Goal: Transaction & Acquisition: Purchase product/service

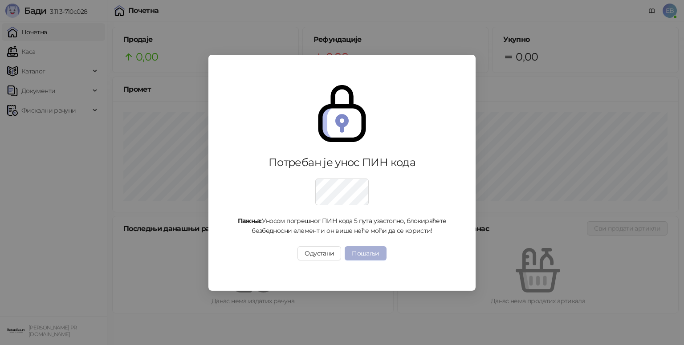
click at [367, 253] on button "Пошаљи" at bounding box center [365, 253] width 41 height 14
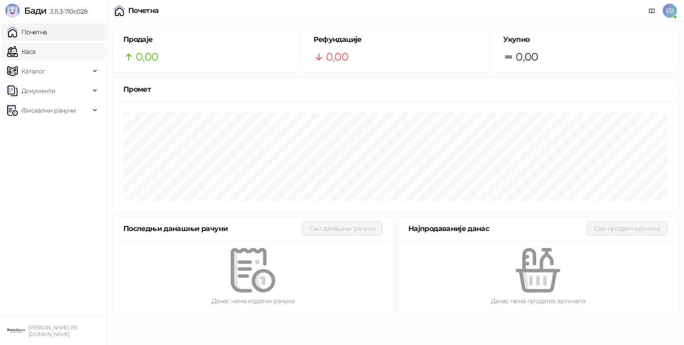
click at [34, 54] on link "Каса" at bounding box center [21, 52] width 28 height 18
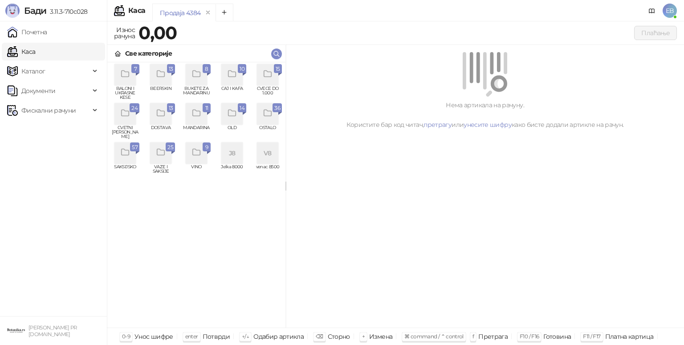
click at [119, 118] on div "grid" at bounding box center [124, 113] width 21 height 21
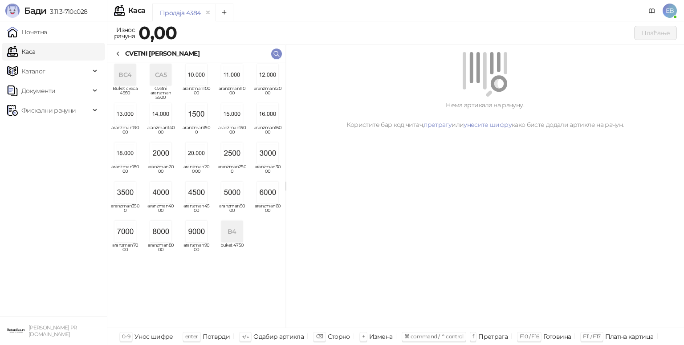
click at [265, 157] on img "grid" at bounding box center [267, 153] width 21 height 21
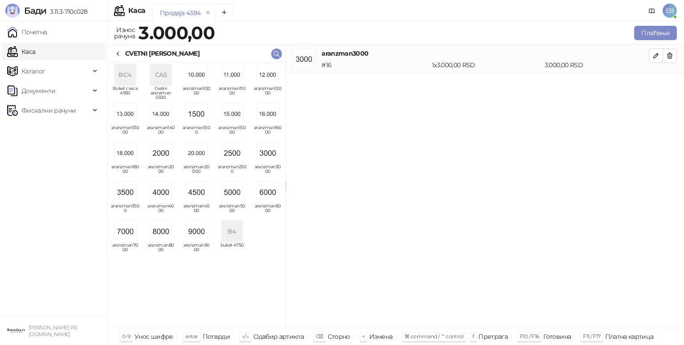
click at [122, 48] on div "CVETNI ARANZMANI" at bounding box center [196, 53] width 178 height 17
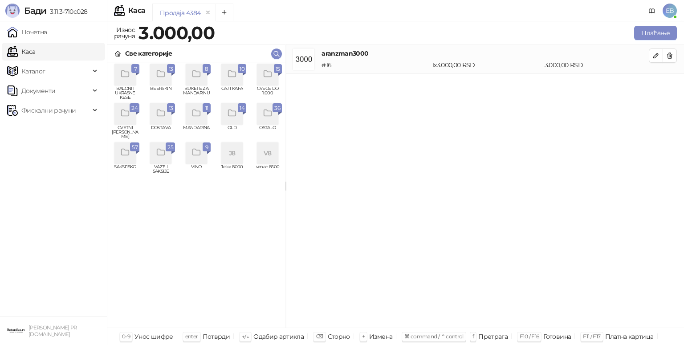
click at [269, 79] on icon "grid" at bounding box center [268, 74] width 10 height 10
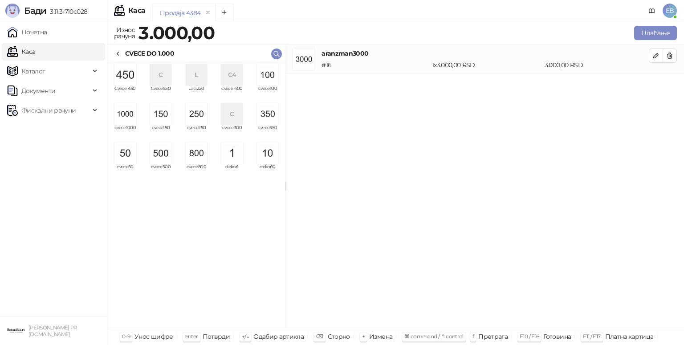
click at [122, 76] on img "grid" at bounding box center [124, 74] width 21 height 21
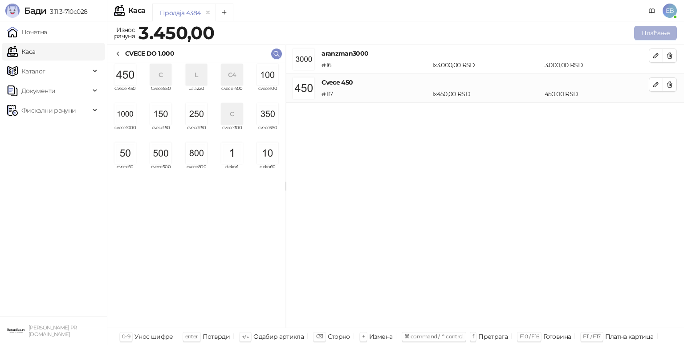
click at [654, 35] on button "Плаћање" at bounding box center [655, 33] width 43 height 14
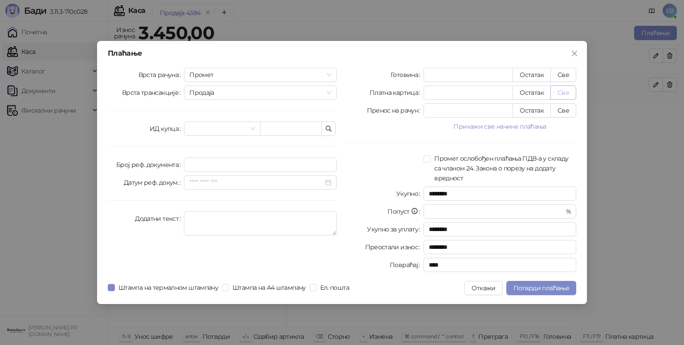
click at [560, 96] on button "Све" at bounding box center [564, 93] width 26 height 14
type input "****"
click at [560, 287] on span "Потврди плаћање" at bounding box center [542, 288] width 56 height 8
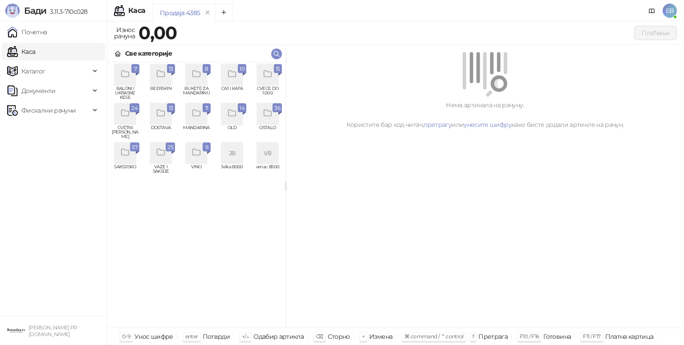
click at [123, 113] on icon "grid" at bounding box center [125, 113] width 10 height 10
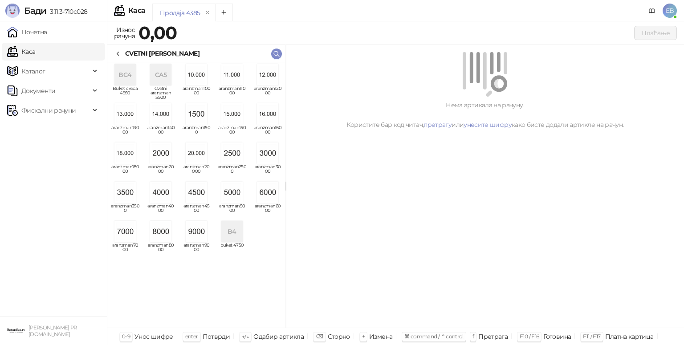
click at [232, 197] on img "grid" at bounding box center [231, 192] width 21 height 21
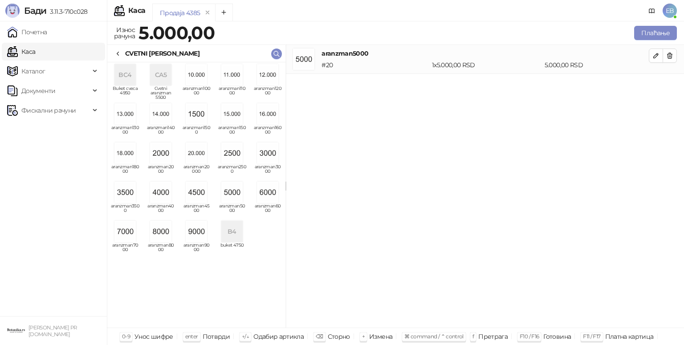
click at [118, 51] on icon at bounding box center [117, 53] width 7 height 7
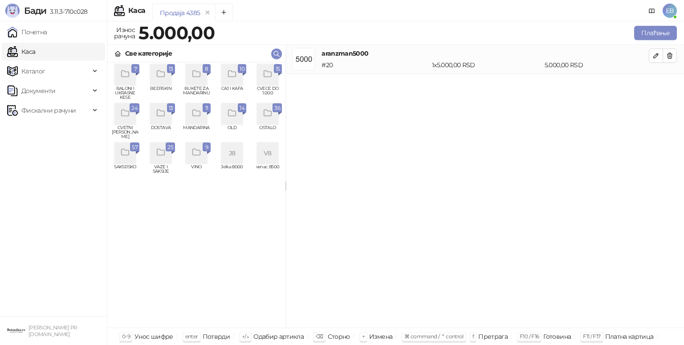
click at [269, 69] on icon "grid" at bounding box center [268, 74] width 10 height 10
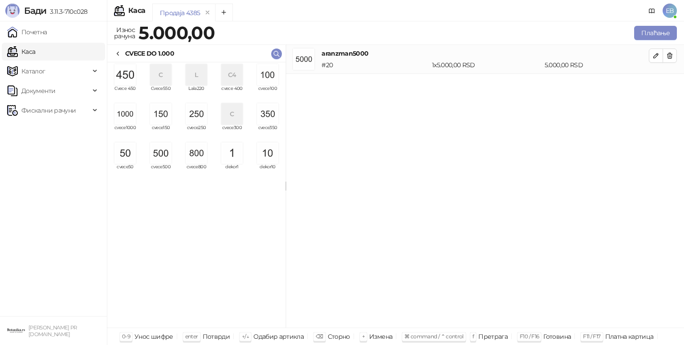
click at [273, 116] on img "grid" at bounding box center [267, 113] width 21 height 21
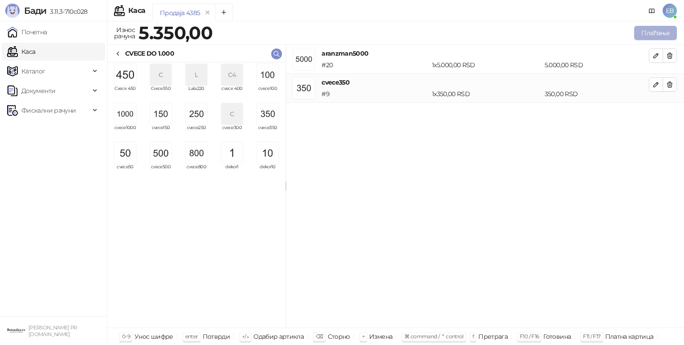
click at [644, 31] on button "Плаћање" at bounding box center [655, 33] width 43 height 14
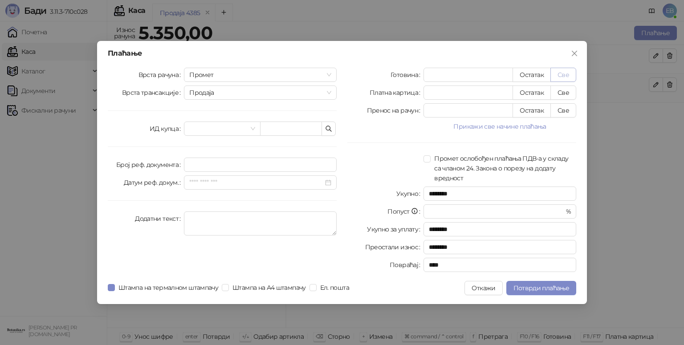
click at [563, 74] on button "Све" at bounding box center [564, 75] width 26 height 14
type input "****"
click at [552, 288] on span "Потврди плаћање" at bounding box center [542, 288] width 56 height 8
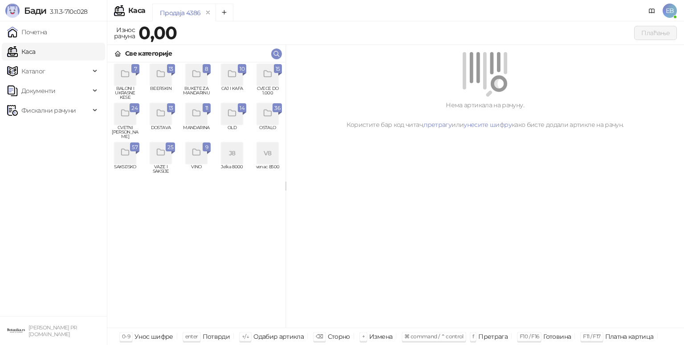
click at [271, 77] on icon "grid" at bounding box center [268, 74] width 8 height 6
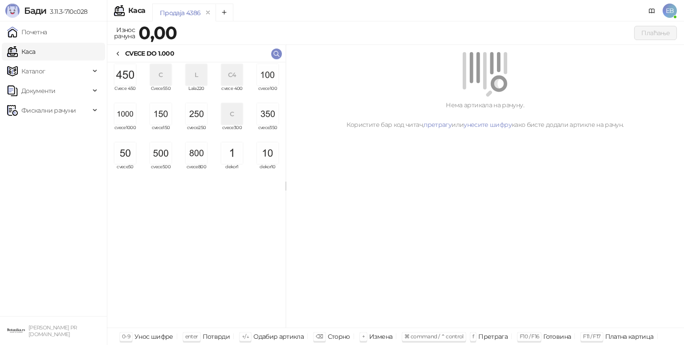
click at [128, 116] on img "grid" at bounding box center [124, 113] width 21 height 21
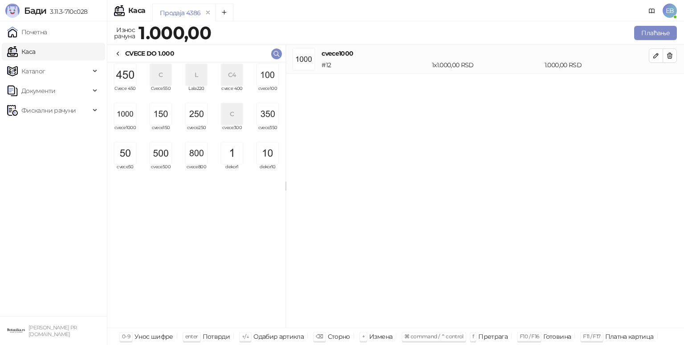
click at [162, 158] on img "grid" at bounding box center [160, 153] width 21 height 21
click at [166, 114] on img "grid" at bounding box center [160, 113] width 21 height 21
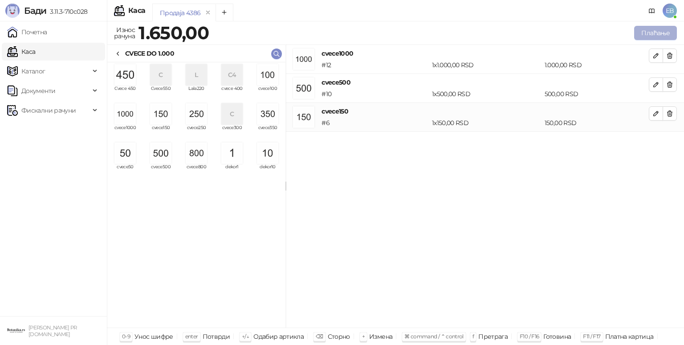
click at [665, 35] on button "Плаћање" at bounding box center [655, 33] width 43 height 14
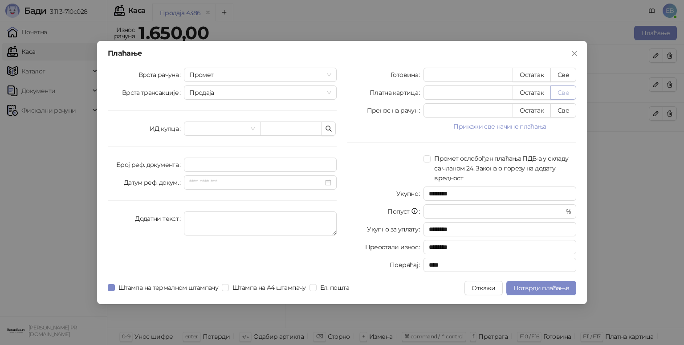
click at [568, 96] on button "Све" at bounding box center [564, 93] width 26 height 14
type input "****"
click at [556, 289] on span "Потврди плаћање" at bounding box center [542, 288] width 56 height 8
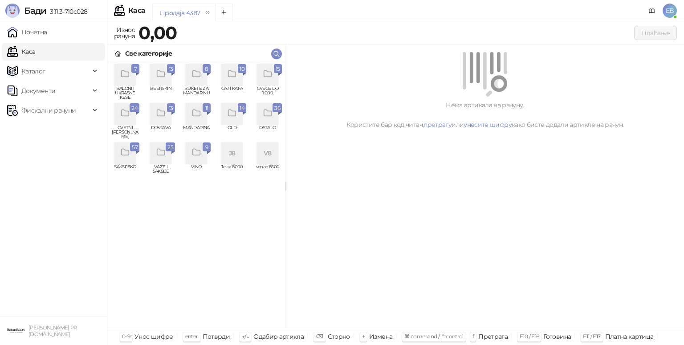
click at [273, 73] on div "grid" at bounding box center [267, 74] width 21 height 21
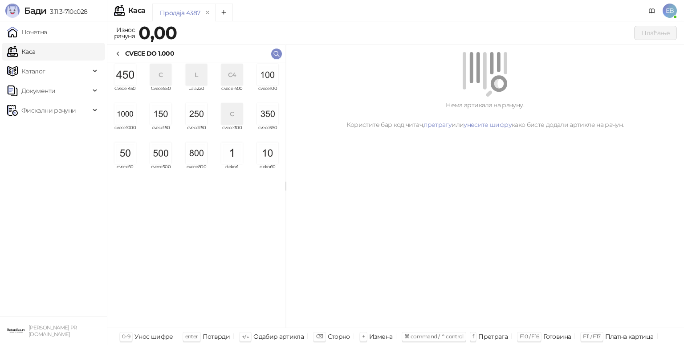
click at [125, 122] on img "grid" at bounding box center [124, 113] width 21 height 21
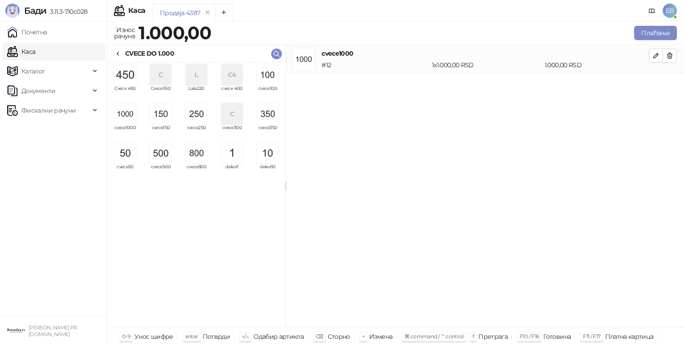
click at [265, 78] on img "grid" at bounding box center [267, 74] width 21 height 21
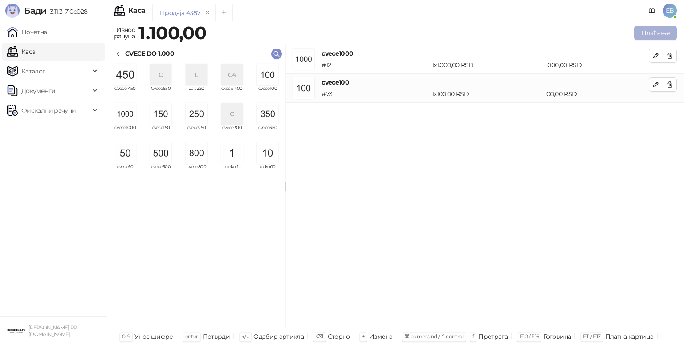
click at [649, 32] on button "Плаћање" at bounding box center [655, 33] width 43 height 14
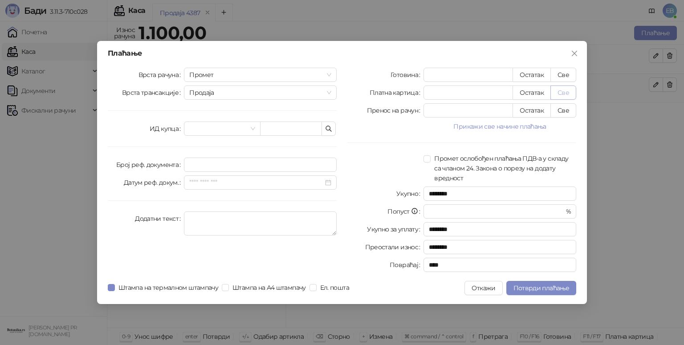
click at [575, 90] on button "Све" at bounding box center [564, 93] width 26 height 14
type input "****"
click at [554, 290] on span "Потврди плаћање" at bounding box center [542, 288] width 56 height 8
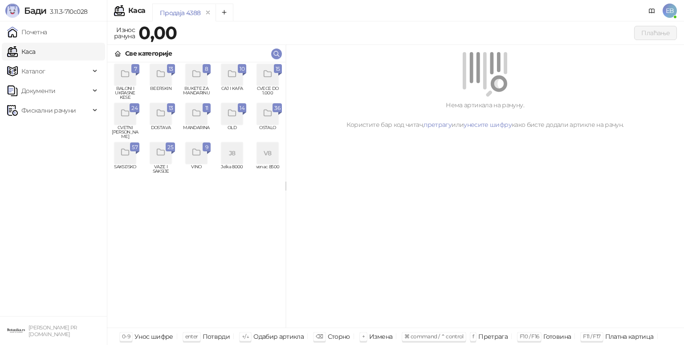
click at [124, 115] on icon "grid" at bounding box center [125, 113] width 10 height 10
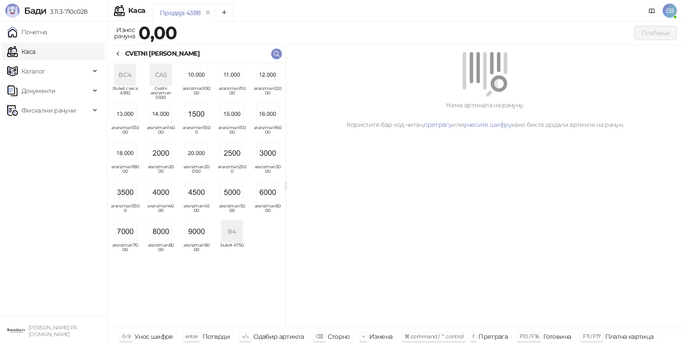
click at [200, 196] on img "grid" at bounding box center [196, 192] width 21 height 21
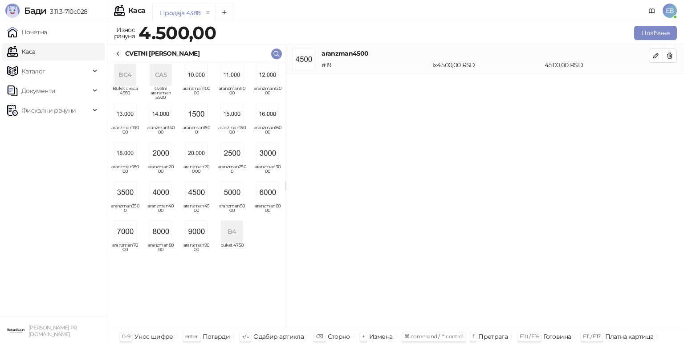
click at [118, 53] on icon at bounding box center [117, 53] width 7 height 7
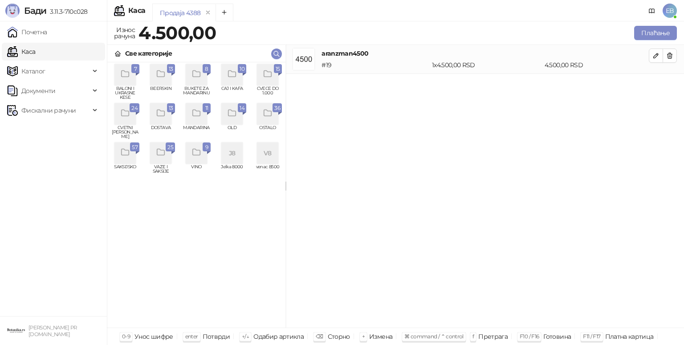
click at [272, 75] on icon "grid" at bounding box center [268, 74] width 10 height 10
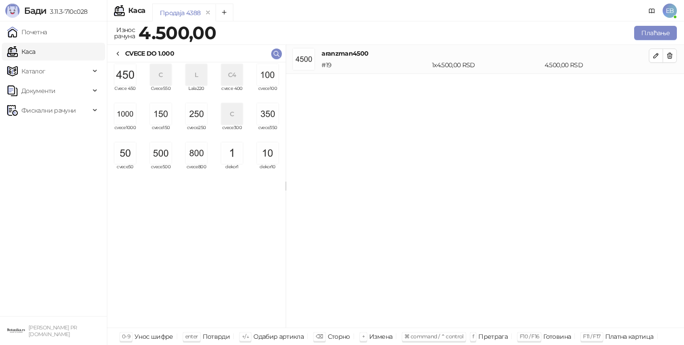
click at [189, 114] on img "grid" at bounding box center [196, 113] width 21 height 21
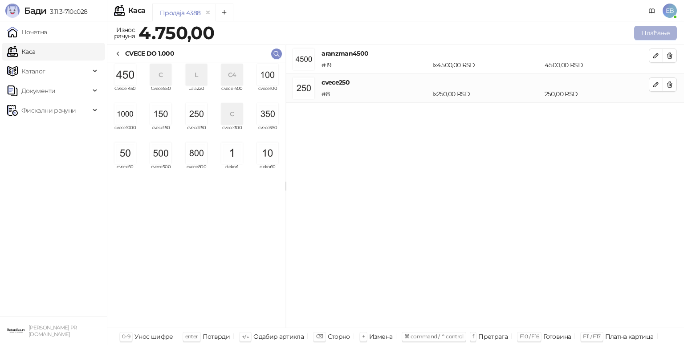
click at [655, 33] on button "Плаћање" at bounding box center [655, 33] width 43 height 14
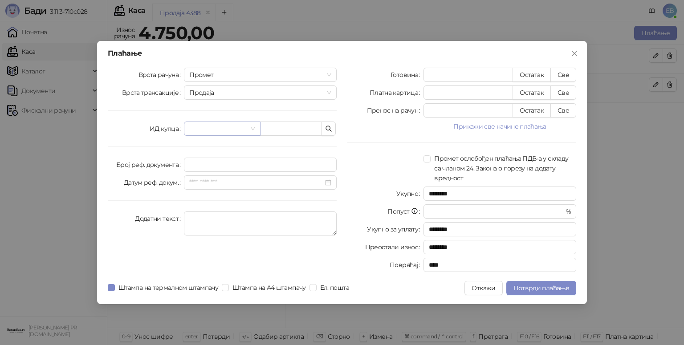
click at [254, 126] on span at bounding box center [221, 128] width 65 height 13
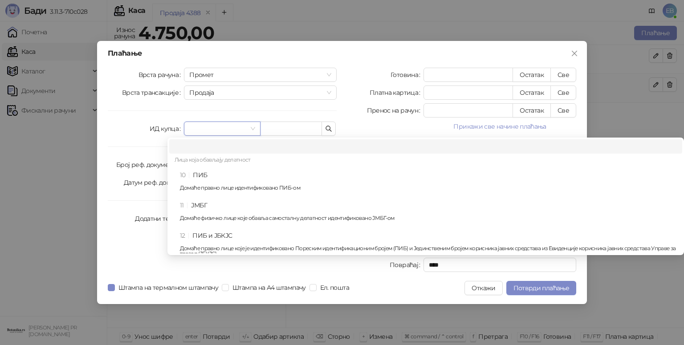
click at [233, 171] on div "10 ПИБ Домаће правно лице идентификовано ПИБ-ом" at bounding box center [428, 183] width 497 height 26
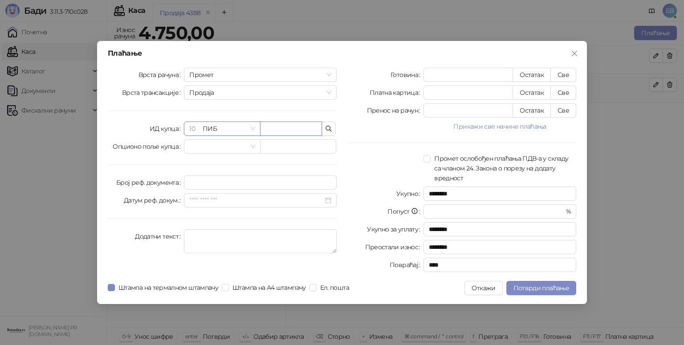
click at [298, 128] on input "text" at bounding box center [291, 129] width 62 height 14
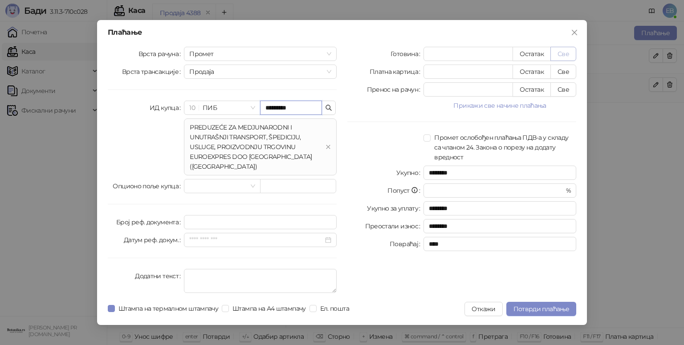
type input "*********"
click at [559, 59] on button "Све" at bounding box center [564, 54] width 26 height 14
type input "****"
click at [555, 305] on span "Потврди плаћање" at bounding box center [542, 309] width 56 height 8
